Goal: Task Accomplishment & Management: Complete application form

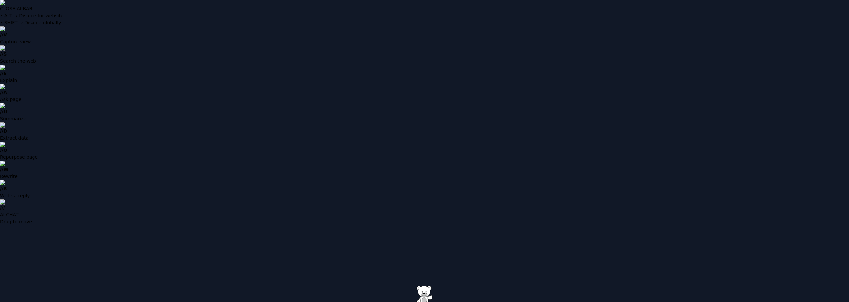
type input "**********"
drag, startPoint x: 413, startPoint y: 198, endPoint x: 581, endPoint y: 209, distance: 168.2
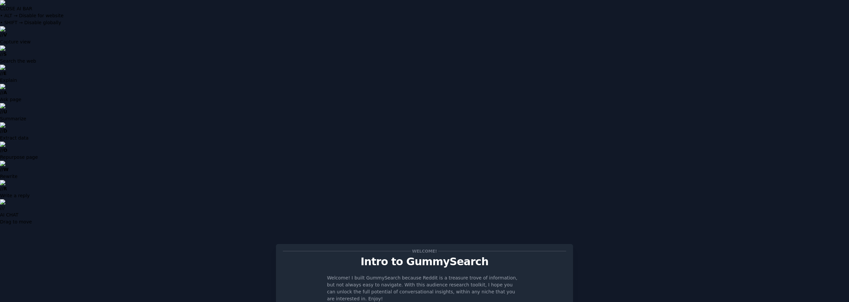
drag, startPoint x: 707, startPoint y: 192, endPoint x: 708, endPoint y: 202, distance: 9.6
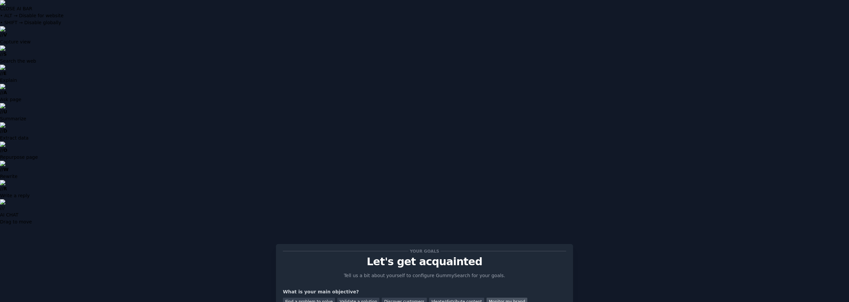
click at [487, 298] on div "Monitor my brand" at bounding box center [507, 302] width 41 height 8
click at [443, 298] on div "Ideate/distribute content" at bounding box center [456, 302] width 55 height 8
click at [310, 298] on div "Find a problem to solve" at bounding box center [309, 302] width 52 height 8
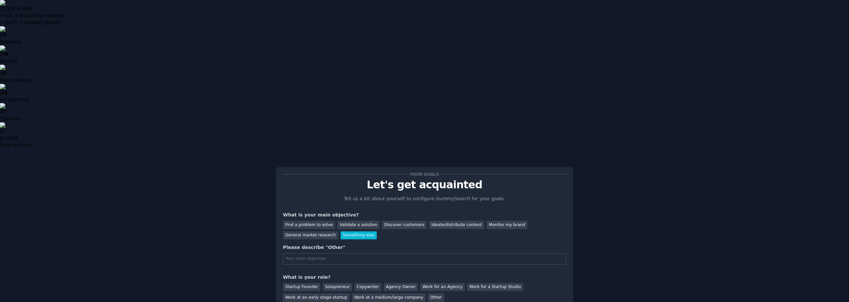
click at [341, 232] on div "Something else" at bounding box center [359, 236] width 36 height 8
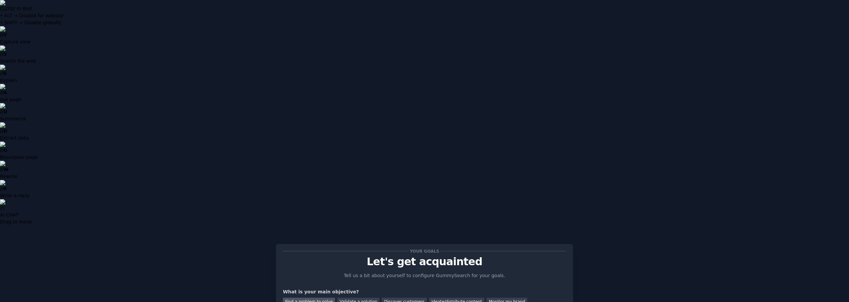
click at [306, 298] on div "Find a problem to solve" at bounding box center [309, 302] width 52 height 8
click at [450, 298] on div "Ideate/distribute content" at bounding box center [456, 302] width 55 height 8
click at [487, 298] on div "Monitor my brand" at bounding box center [507, 302] width 41 height 8
click at [315, 298] on div "Find a problem to solve" at bounding box center [309, 302] width 52 height 8
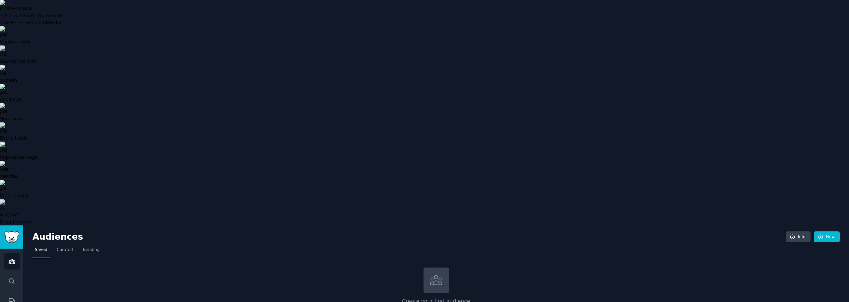
drag, startPoint x: 121, startPoint y: 151, endPoint x: 416, endPoint y: 102, distance: 299.5
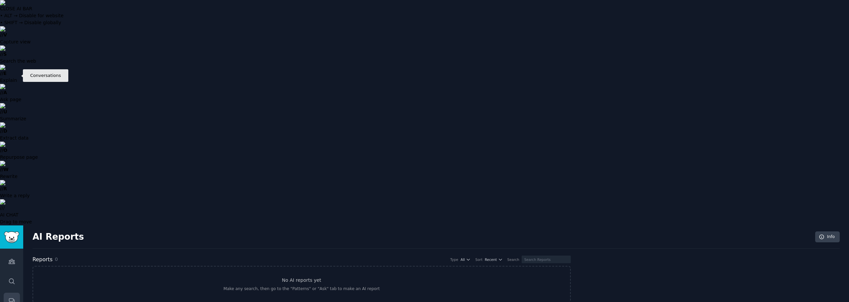
click at [20, 293] on link "Conversations" at bounding box center [12, 301] width 16 height 16
